Goal: Check status: Check status

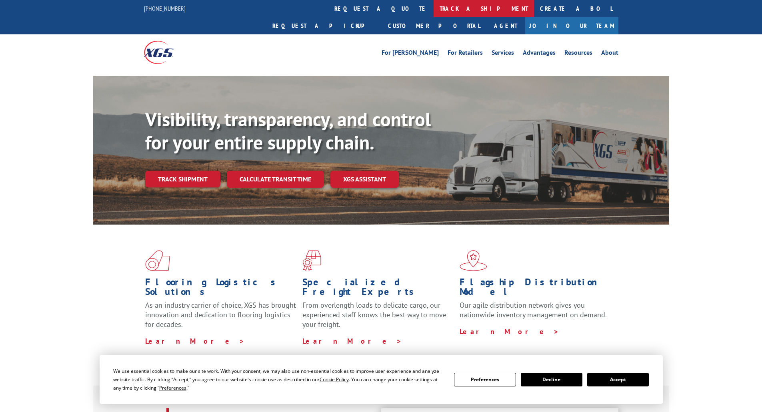
click at [433, 14] on link "track a shipment" at bounding box center [483, 8] width 100 height 17
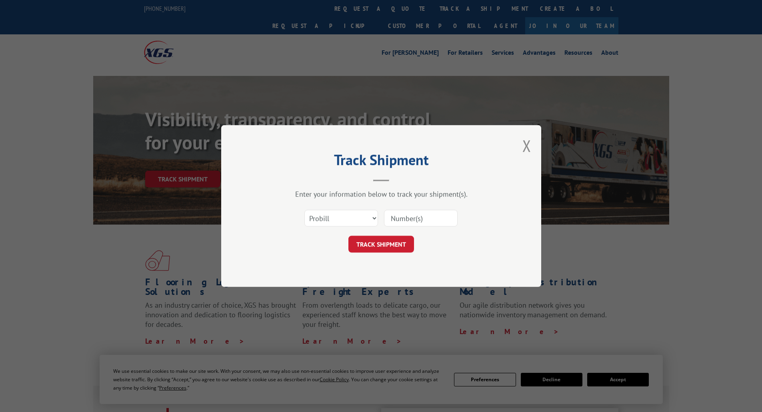
click at [407, 216] on input at bounding box center [421, 218] width 74 height 17
paste input "17474901"
type input "17474901"
click at [374, 250] on button "TRACK SHIPMENT" at bounding box center [381, 244] width 66 height 17
